Goal: Check status: Check status

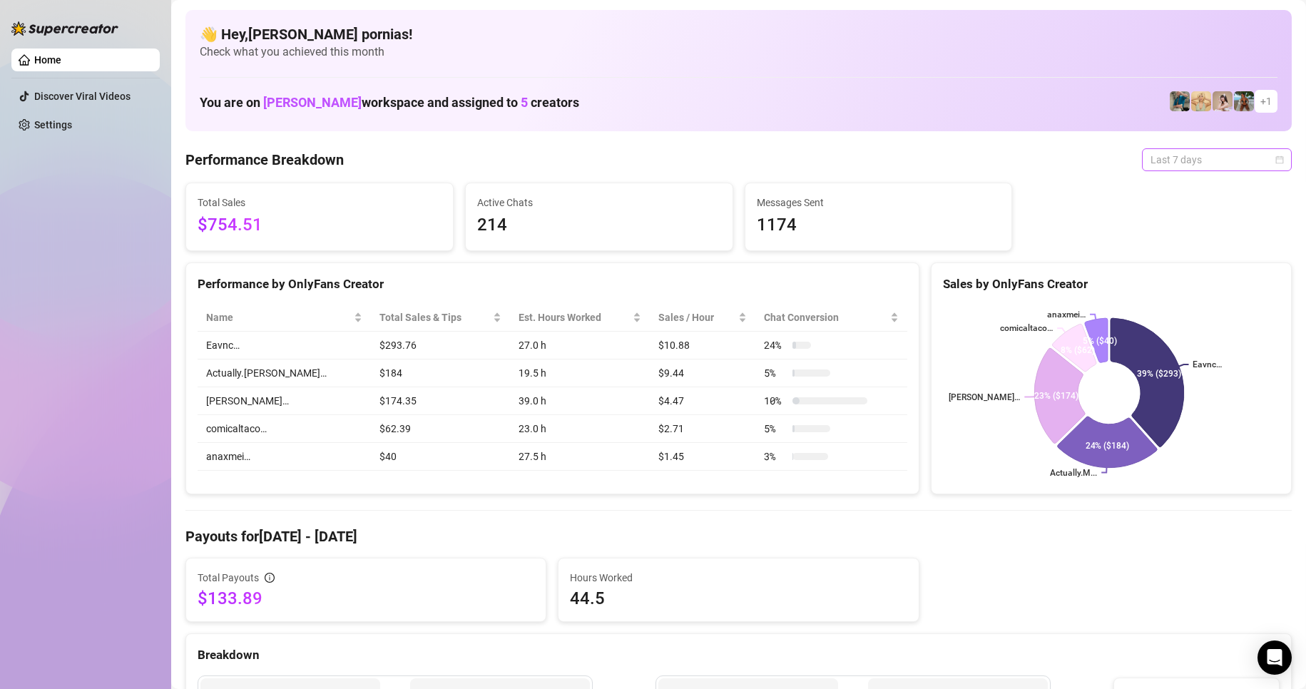
click at [1178, 162] on span "Last 7 days" at bounding box center [1217, 159] width 133 height 21
click at [1275, 160] on div "Last 7 days" at bounding box center [1217, 159] width 150 height 23
click at [1276, 159] on icon "calendar" at bounding box center [1280, 160] width 8 height 8
click at [1166, 283] on div "Custom date" at bounding box center [1205, 280] width 127 height 16
type input "[DATE]"
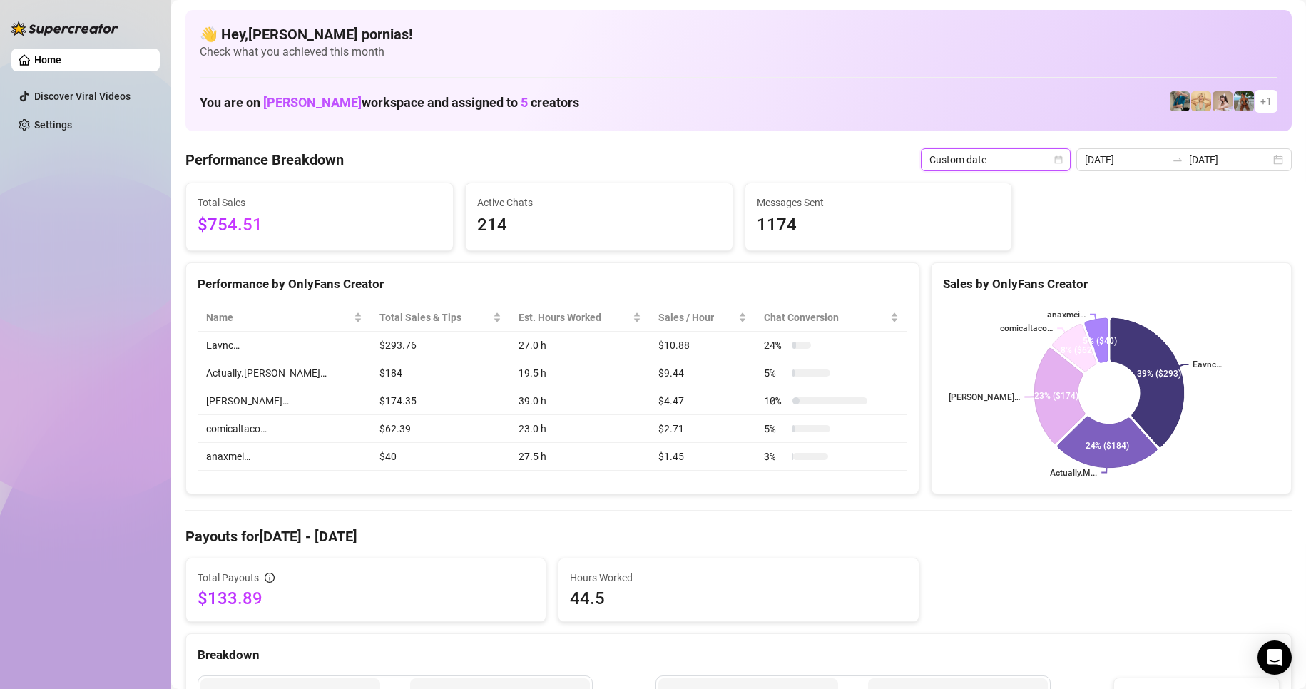
type input "[DATE]"
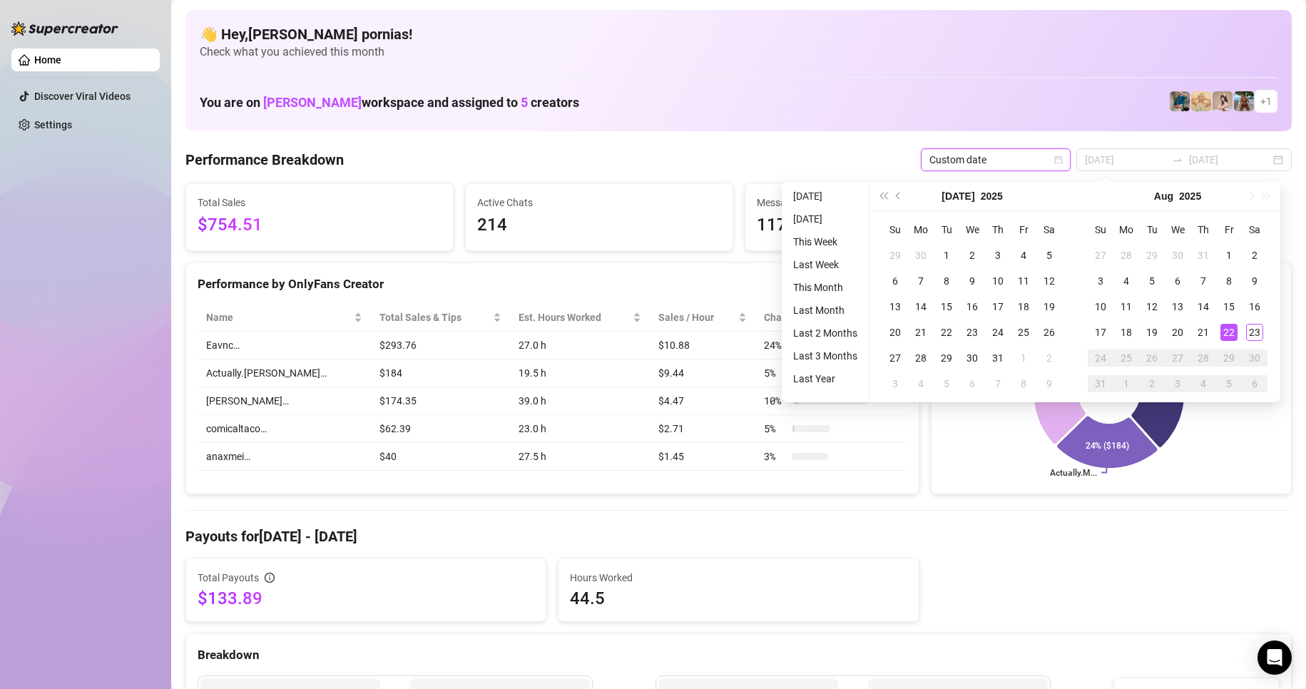
type input "[DATE]"
click at [1134, 337] on div "18" at bounding box center [1126, 332] width 17 height 17
type input "[DATE]"
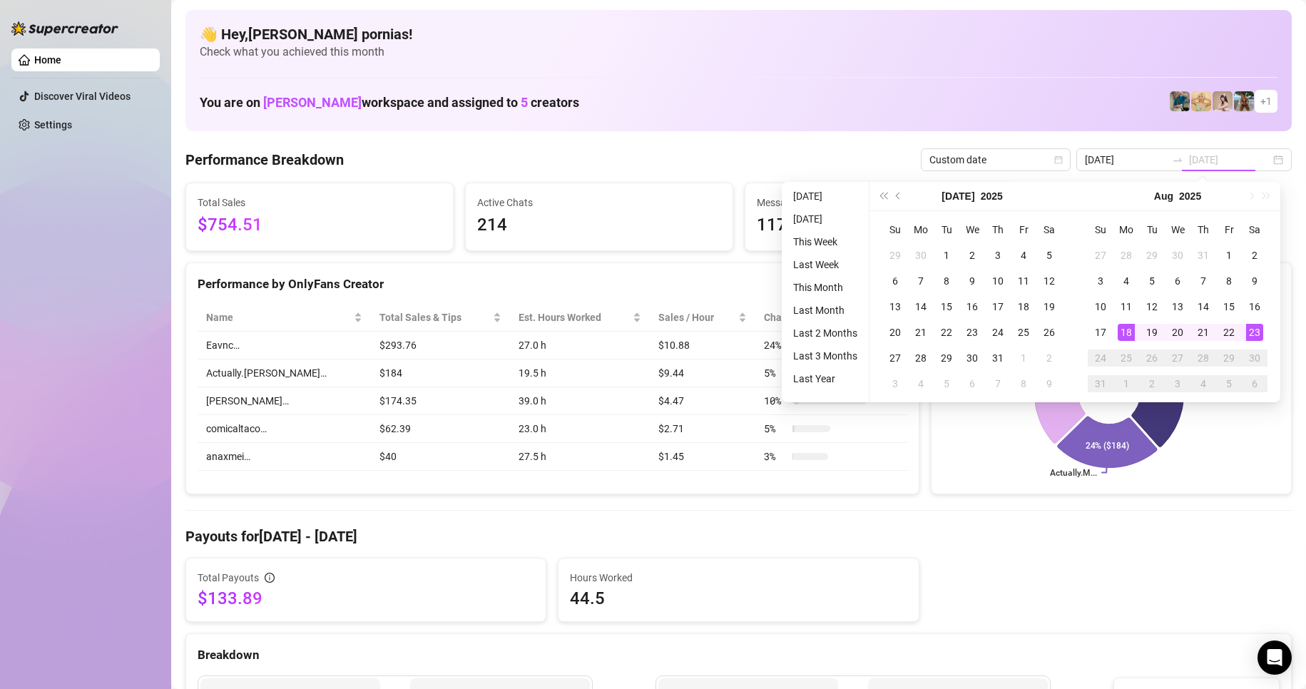
click at [1256, 331] on div "23" at bounding box center [1254, 332] width 17 height 17
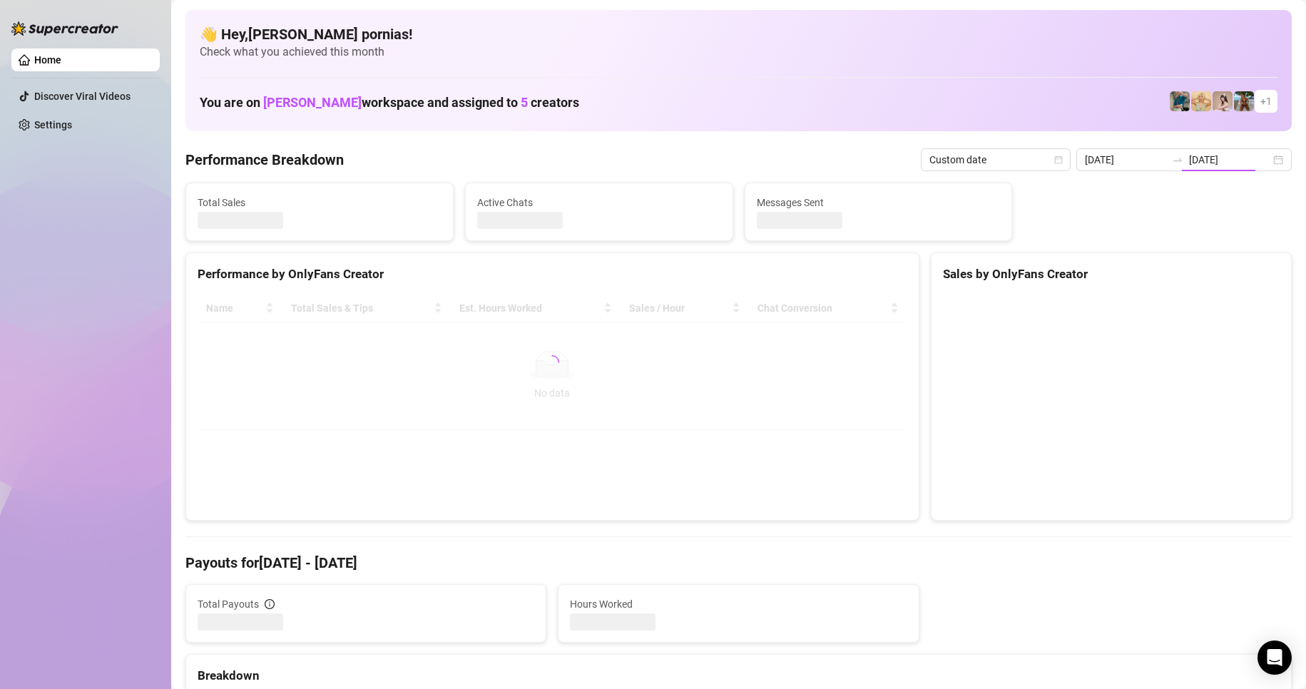
type input "[DATE]"
